Goal: Answer question/provide support: Share knowledge or assist other users

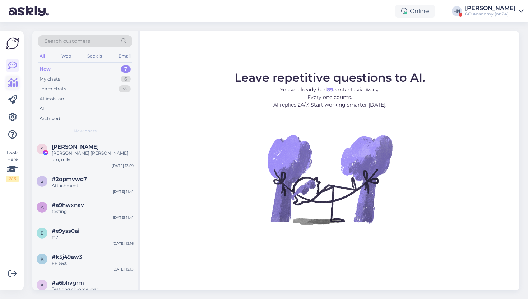
click at [11, 84] on icon at bounding box center [13, 82] width 10 height 9
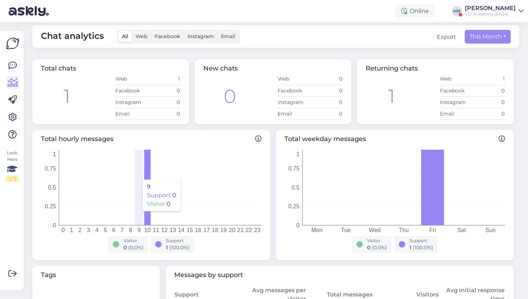
scroll to position [6, 0]
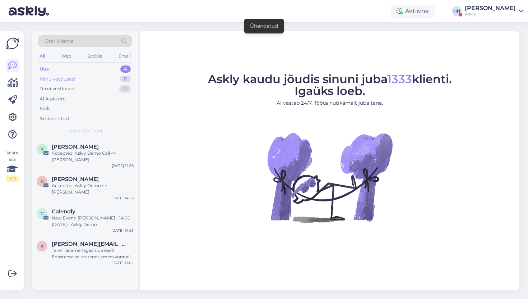
click at [91, 74] on div "Minu vestlused 11" at bounding box center [85, 79] width 94 height 10
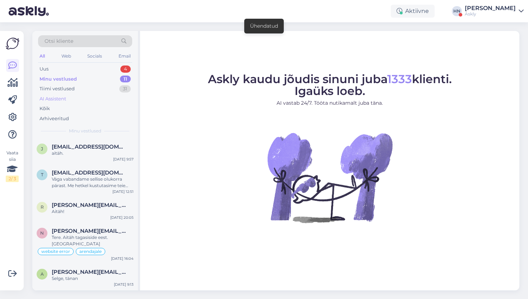
click at [84, 94] on div "AI Assistent" at bounding box center [85, 99] width 94 height 10
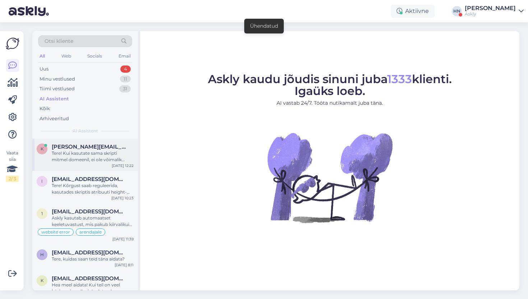
click at [86, 154] on div "Tere! Kui kasutate sama skripti mitmel domeenil, ei ole võimalik [PERSON_NAME] …" at bounding box center [93, 156] width 82 height 13
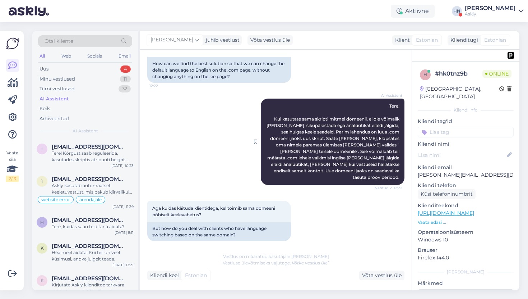
scroll to position [245, 0]
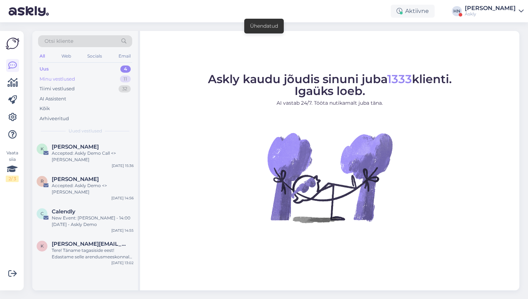
click at [71, 77] on div "Minu vestlused" at bounding box center [58, 78] width 36 height 7
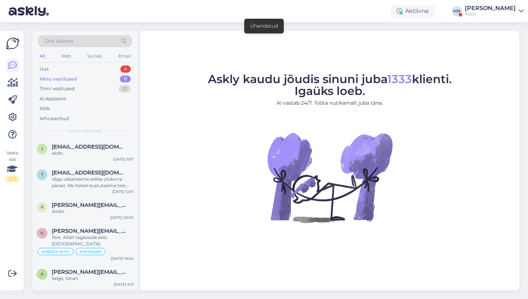
click at [70, 81] on div "Minu vestlused" at bounding box center [58, 78] width 37 height 7
click at [67, 90] on div "Tiimi vestlused" at bounding box center [57, 88] width 35 height 7
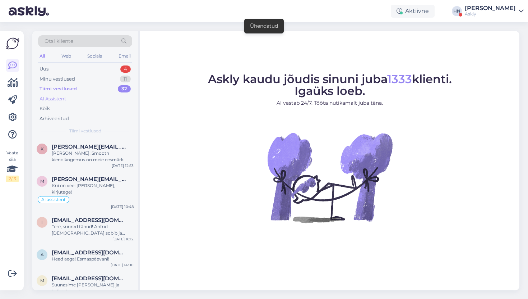
click at [66, 97] on div "AI Assistent" at bounding box center [53, 98] width 27 height 7
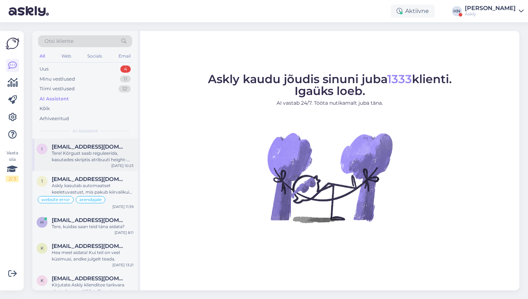
click at [68, 144] on span "[EMAIL_ADDRESS][DOMAIN_NAME]" at bounding box center [89, 146] width 75 height 6
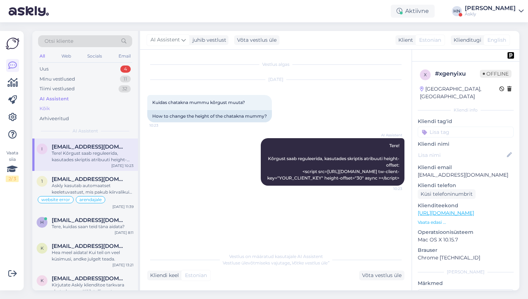
click at [94, 112] on div "Kõik" at bounding box center [85, 108] width 94 height 10
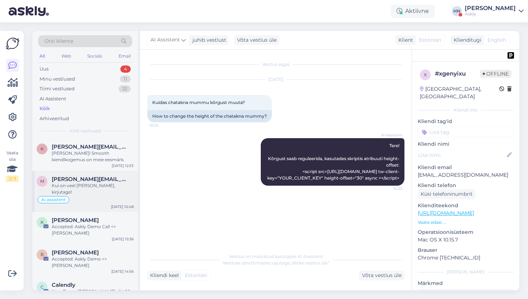
click at [103, 195] on div "Ai assistent" at bounding box center [85, 199] width 97 height 9
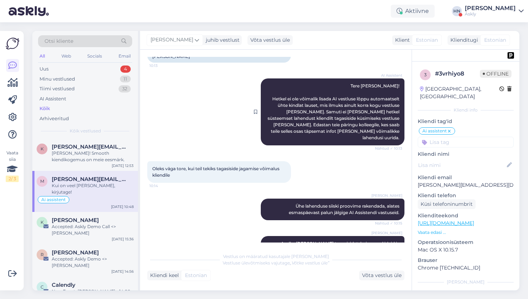
scroll to position [767, 0]
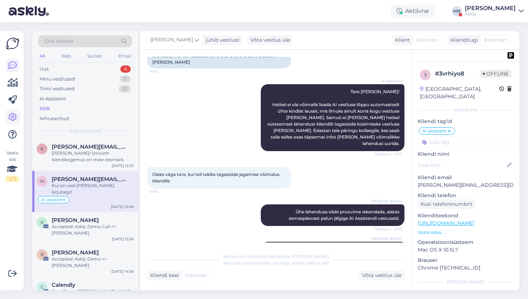
click at [8, 115] on icon at bounding box center [12, 117] width 9 height 9
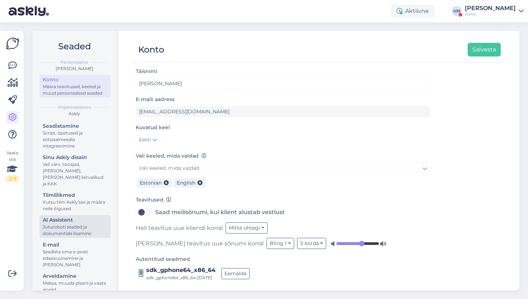
click at [82, 216] on div "AI Assistent" at bounding box center [75, 220] width 65 height 8
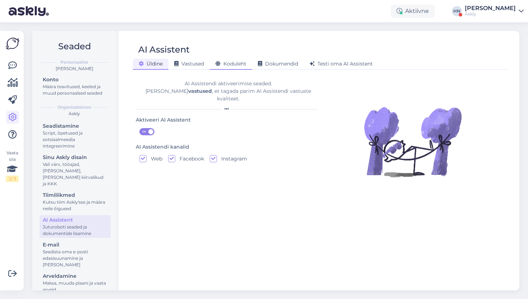
click at [229, 65] on span "Koduleht" at bounding box center [231, 63] width 31 height 6
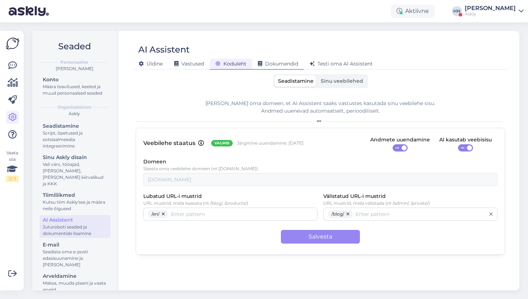
click at [278, 64] on span "Dokumendid" at bounding box center [278, 63] width 40 height 6
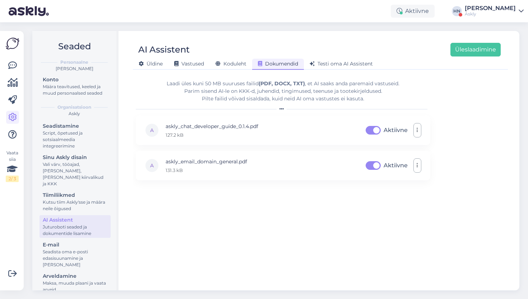
click at [192, 57] on div "Üldine Vastused Koduleht Dokumendid Testi oma AI Assistent" at bounding box center [317, 62] width 368 height 13
click at [192, 62] on span "Vastused" at bounding box center [189, 63] width 30 height 6
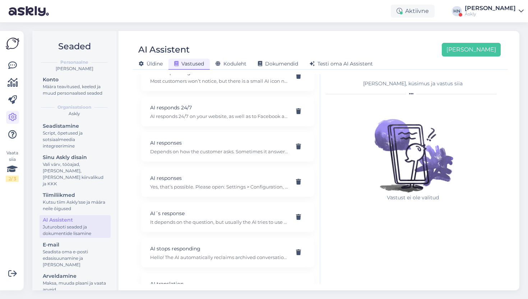
scroll to position [337, 0]
click at [237, 150] on div "AI responses Depends on how the customer asks. Sometimes it answers exactly, ot…" at bounding box center [227, 144] width 173 height 29
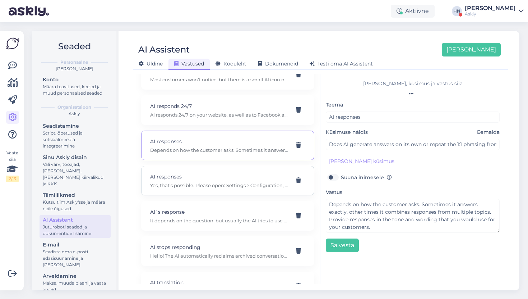
click at [248, 172] on p "AI responses" at bounding box center [219, 176] width 138 height 8
type input "AI responses"
type input "Can the AI be set to respond only in the e-store and not on Facebook?"
type textarea "Yes, that’s possible. Please open: Settings > Configuration, or use this link: …"
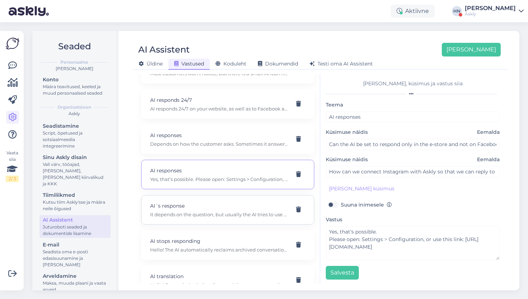
scroll to position [349, 0]
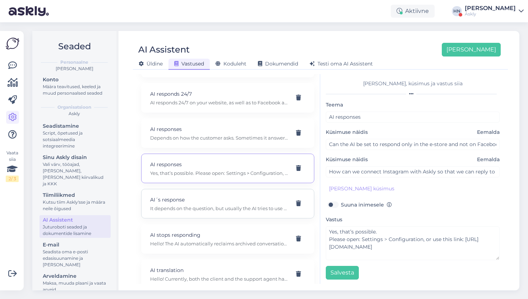
click at [251, 195] on p "AI´s response" at bounding box center [219, 199] width 138 height 8
type input "AI´s response"
type input "Does the assistant rephrase the text or reply exactly as provided?"
type textarea "It depends on the question, but usually the AI tries to use the original input.…"
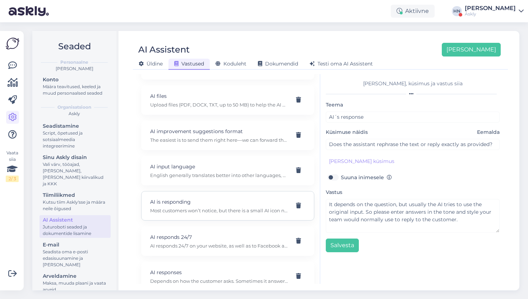
scroll to position [371, 0]
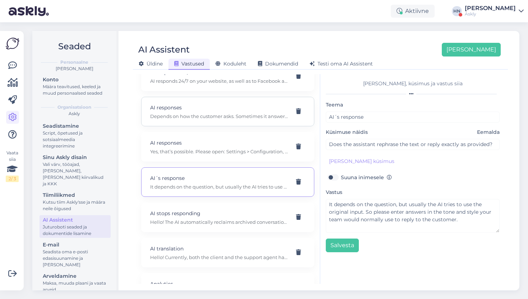
click at [226, 116] on div "AI responses Depends on how the customer asks. Sometimes it answers exactly, ot…" at bounding box center [227, 111] width 173 height 29
type input "AI responses"
type input "Does AI generate answers on its own or repeat the 1:1 phrasing from the input?"
type textarea "Depends on how the customer asks. Sometimes it answers exactly, other times it …"
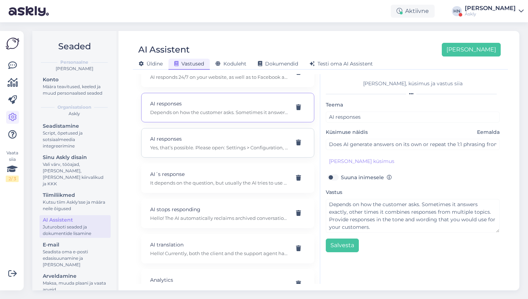
click at [216, 135] on p "AI responses" at bounding box center [219, 139] width 138 height 8
type input "AI responses"
type input "Can the AI be set to respond only in the e-store and not on Facebook?"
type textarea "Yes, that’s possible. Please open: Settings > Configuration, or use this link: …"
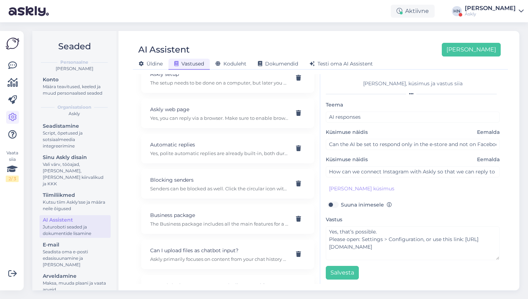
scroll to position [752, 0]
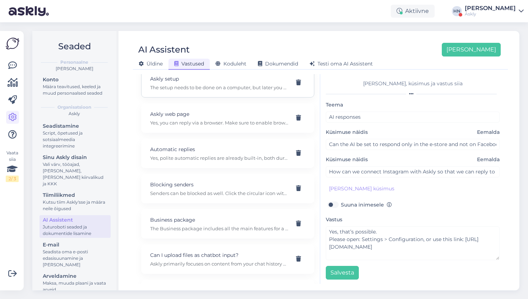
click at [223, 86] on div "Askly setup The setup needs to be done on a computer, but later you can also re…" at bounding box center [227, 82] width 173 height 29
type input "Askly setup"
type input "where can i do askly setup"
type textarea "The setup needs to be done on a computer, but later you can also respond via th…"
type input "Does the Askly setup have to be done on a computer?"
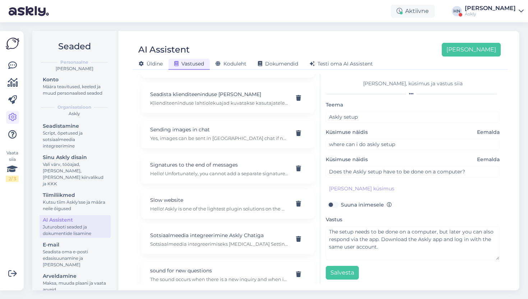
scroll to position [3390, 0]
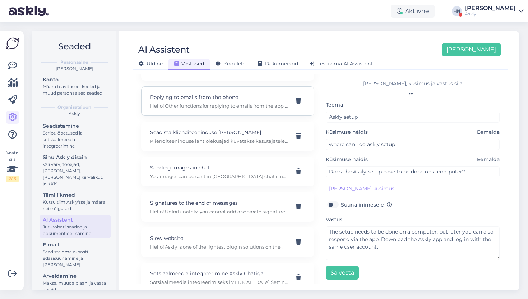
click at [220, 93] on p "Replying to emails from the phone" at bounding box center [219, 97] width 138 height 8
type input "Replying to emails from the phone"
type input "Is it possible, and when, to reply to emails from the phone and also use quick …"
type textarea "Hello! Other functions for replying to emails from the app are not yet in devel…"
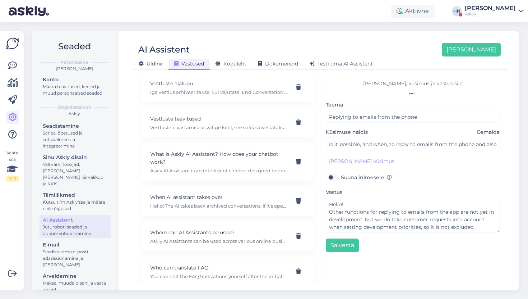
scroll to position [4144, 0]
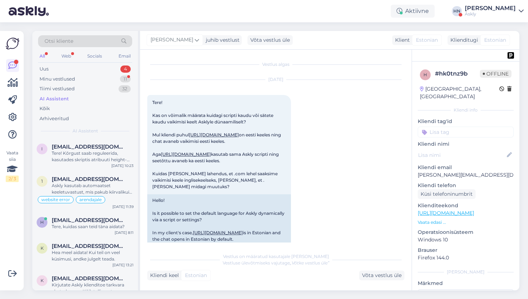
scroll to position [525, 0]
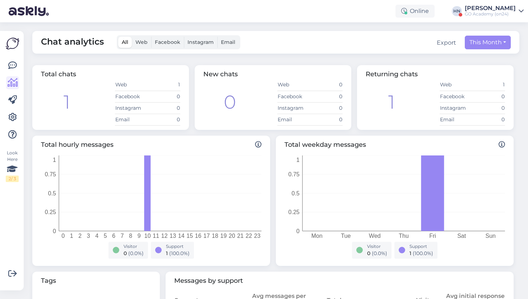
scroll to position [6, 0]
